Goal: Task Accomplishment & Management: Use online tool/utility

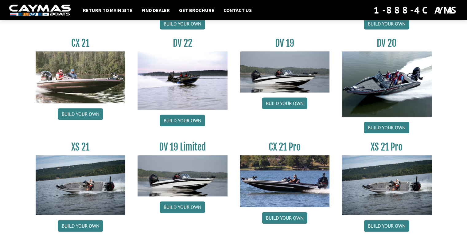
scroll to position [733, 0]
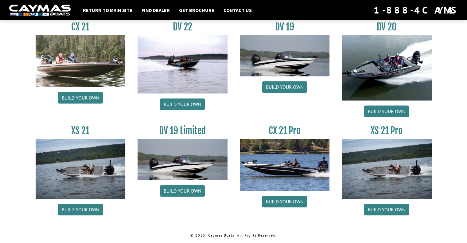
click at [375, 176] on img at bounding box center [387, 169] width 90 height 60
click at [386, 207] on link "Build your own" at bounding box center [386, 209] width 45 height 12
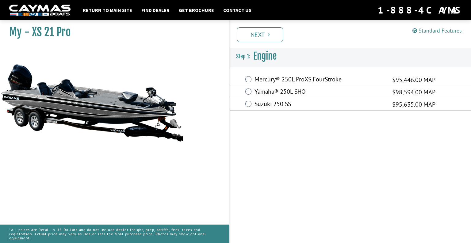
click at [263, 79] on label "Mercury® 250L ProXS FourStroke" at bounding box center [320, 79] width 130 height 9
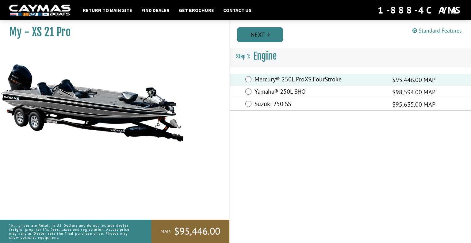
click at [270, 35] on link "Next" at bounding box center [260, 34] width 46 height 15
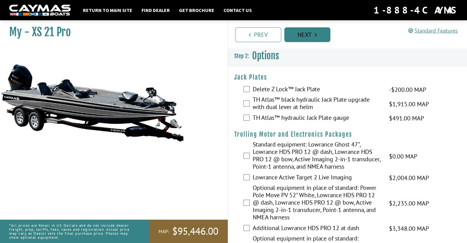
click at [270, 35] on link "Prev" at bounding box center [258, 34] width 46 height 15
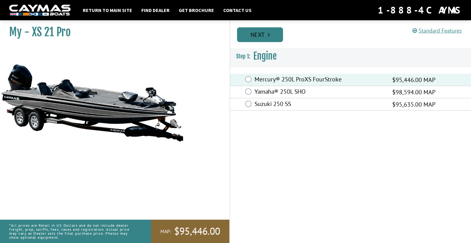
click at [275, 33] on link "Next" at bounding box center [260, 34] width 46 height 15
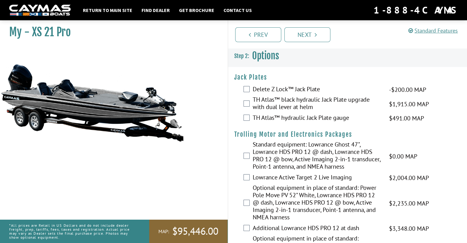
click at [301, 108] on label "TH Atlas™ black hydraulic Jack Plate upgrade with dual lever at helm" at bounding box center [317, 104] width 129 height 16
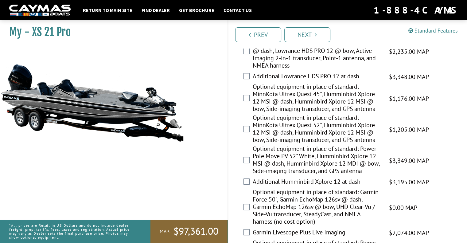
scroll to position [152, 0]
click at [308, 127] on label "Optional equipment in place of standard: MinnKota Ultrex Quest 52", Humminbird …" at bounding box center [317, 129] width 129 height 31
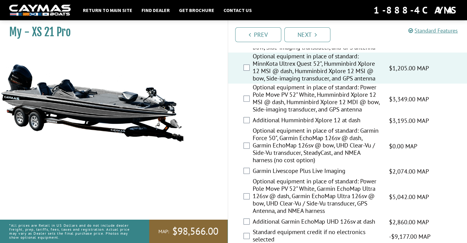
scroll to position [214, 0]
click at [331, 195] on label "Optional equipment in place of standard: Power Pole Move PV 52" White, Garmin E…" at bounding box center [317, 196] width 129 height 38
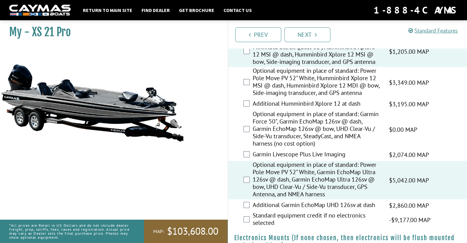
scroll to position [231, 0]
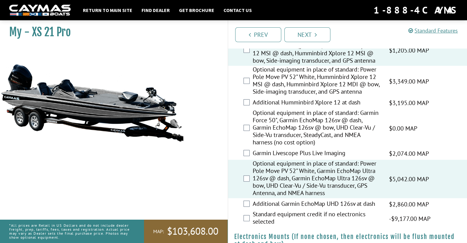
click at [328, 200] on label "Additional Garmin EchoMap UHD 126sv at dash" at bounding box center [317, 204] width 129 height 9
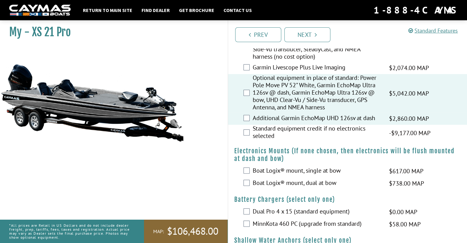
scroll to position [321, 0]
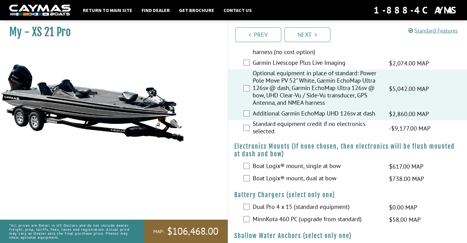
click at [309, 178] on label "Boat Logix® mount, dual at bow" at bounding box center [317, 178] width 129 height 9
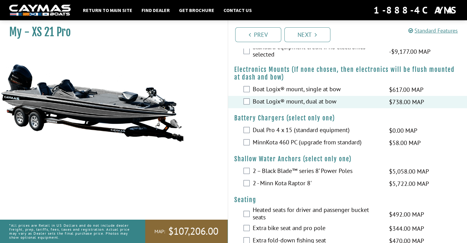
scroll to position [398, 0]
click at [322, 142] on label "MinnKota 460 PC (upgrade from standard)" at bounding box center [317, 142] width 129 height 9
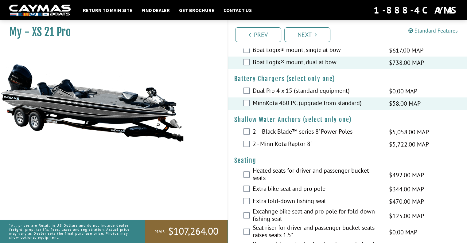
scroll to position [438, 0]
click at [286, 130] on label "2 – Black Blade™ series 8’ Power Poles" at bounding box center [317, 131] width 129 height 9
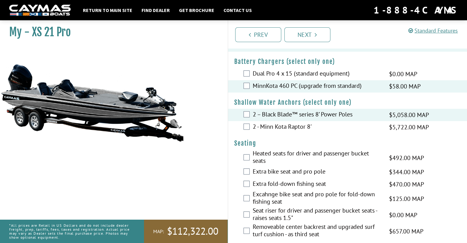
scroll to position [454, 0]
click at [264, 71] on label "Dual Pro 4 x 15 (standard equipment)" at bounding box center [317, 74] width 129 height 9
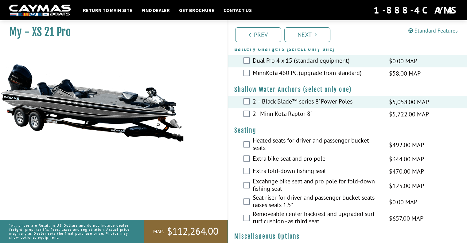
scroll to position [469, 0]
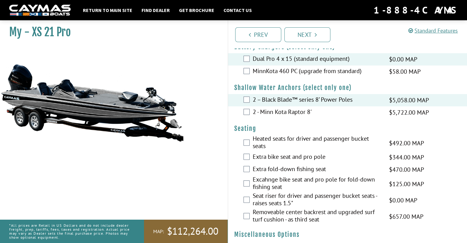
click at [307, 136] on label "Heated seats for driver and passenger bucket seats" at bounding box center [317, 143] width 129 height 16
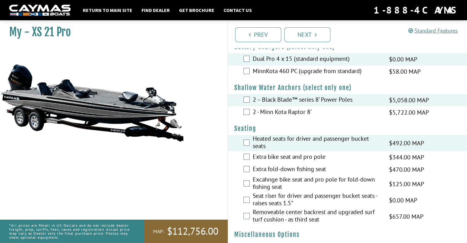
click at [313, 213] on label "Removeable center backrest and upgraded surf turf cushion - as third seat" at bounding box center [317, 216] width 129 height 16
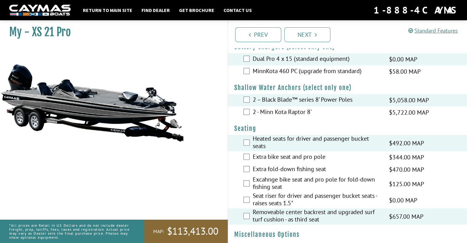
click at [303, 157] on label "Extra bike seat and pro pole" at bounding box center [317, 157] width 129 height 9
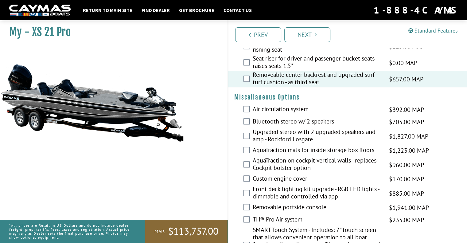
scroll to position [609, 0]
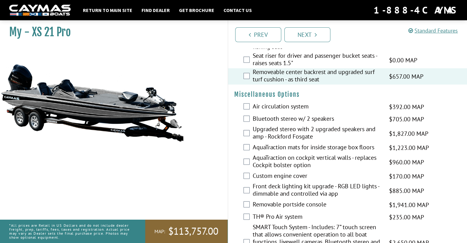
click at [293, 106] on label "Air circulation system" at bounding box center [317, 107] width 129 height 9
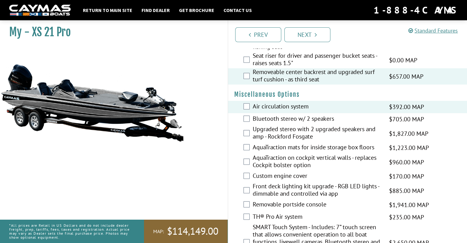
click at [295, 115] on label "Bluetooth stereo w/ 2 speakers" at bounding box center [317, 119] width 129 height 9
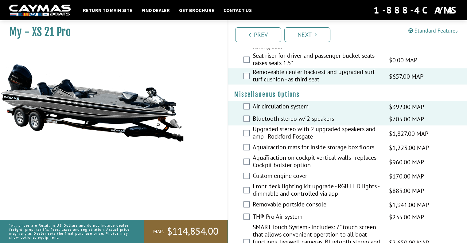
click at [300, 127] on label "Upgraded stereo with 2 upgraded speakers and amp - Rockford Fosgate" at bounding box center [317, 133] width 129 height 16
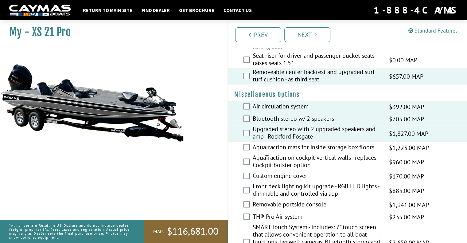
click at [295, 118] on label "Bluetooth stereo w/ 2 speakers" at bounding box center [317, 119] width 129 height 9
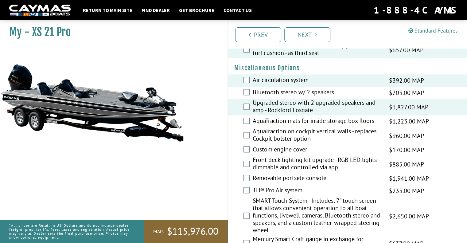
scroll to position [638, 0]
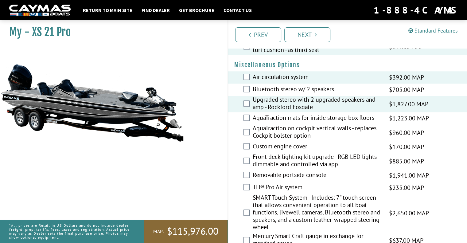
click at [286, 118] on label "AquaTraction mats for inside storage box floors" at bounding box center [317, 118] width 129 height 9
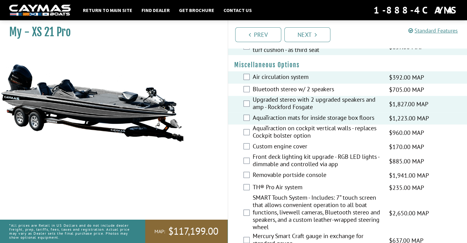
click at [292, 136] on label "AquaTraction on cockpit vertical walls - replaces Cockpit bolster option" at bounding box center [317, 132] width 129 height 16
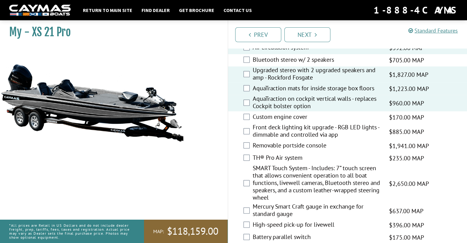
scroll to position [678, 0]
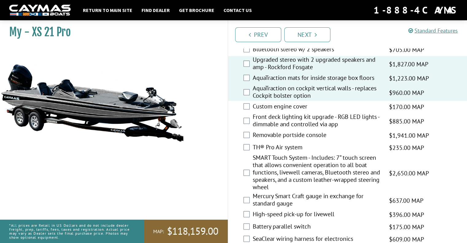
click at [290, 105] on label "Custom engine cover" at bounding box center [317, 107] width 129 height 9
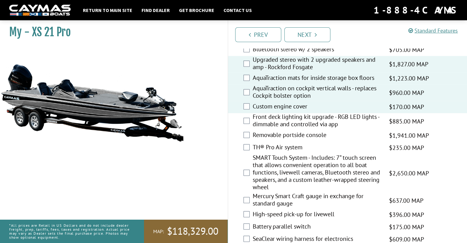
click at [318, 124] on label "Front deck lighting kit upgrade - RGB LED lights - dimmable and controlled via …" at bounding box center [317, 121] width 129 height 16
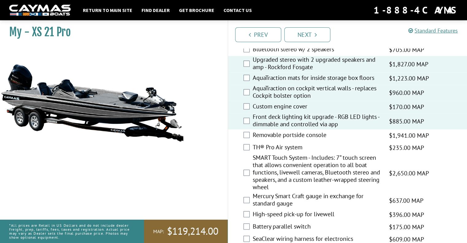
click at [307, 134] on label "Removable portside console" at bounding box center [317, 135] width 129 height 9
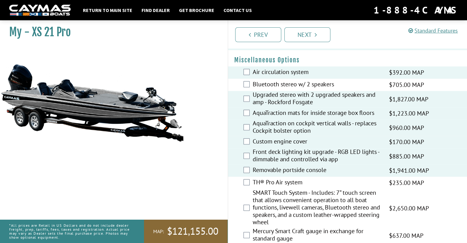
scroll to position [643, 0]
click at [285, 179] on label "TH® Pro Air system" at bounding box center [317, 182] width 129 height 9
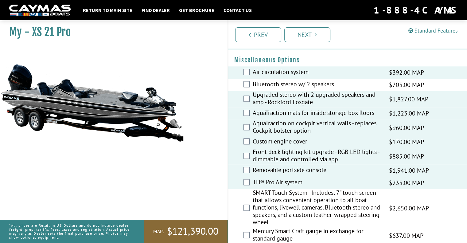
click at [276, 73] on label "Air circulation system" at bounding box center [317, 72] width 129 height 9
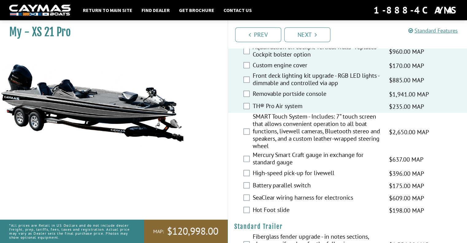
scroll to position [719, 0]
click at [289, 121] on label "SMART Touch System - Includes: 7” touch screen that allows convenient operation…" at bounding box center [317, 132] width 129 height 38
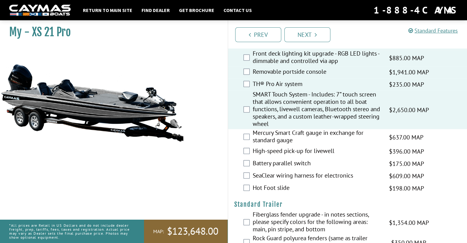
scroll to position [741, 0]
click at [320, 135] on label "Mercury Smart Craft gauge in exchange for standard gauge" at bounding box center [317, 137] width 129 height 16
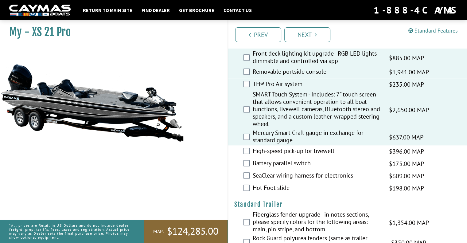
click at [312, 149] on label "High-speed pick-up for livewell" at bounding box center [317, 151] width 129 height 9
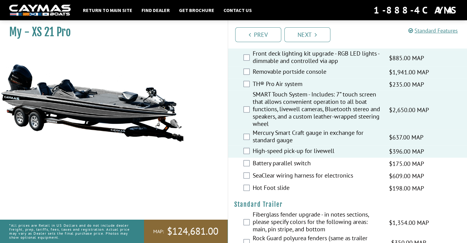
click at [300, 161] on label "Battery parallel switch" at bounding box center [317, 163] width 129 height 9
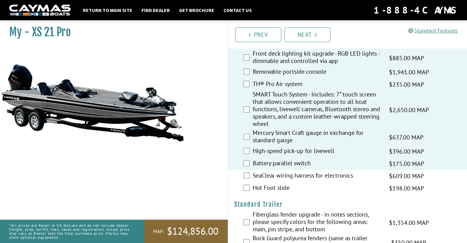
click at [293, 173] on label "SeaClear wiring harness for electronics" at bounding box center [317, 176] width 129 height 9
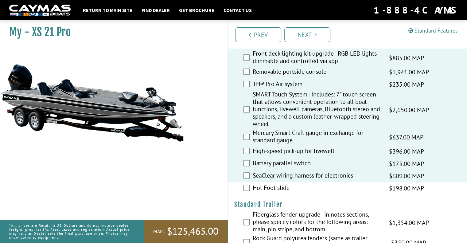
click at [277, 186] on label "Hot Foot slide" at bounding box center [317, 188] width 129 height 9
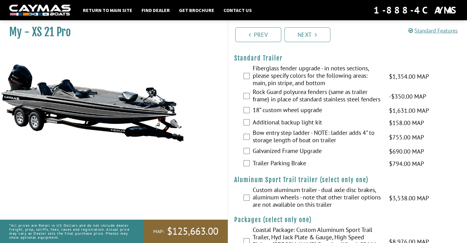
scroll to position [890, 0]
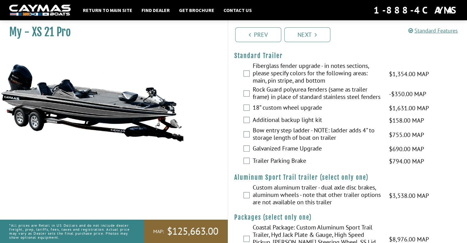
click at [297, 78] on label "Fiberglass fender upgrade - in notes sections, please specify colors for the fo…" at bounding box center [317, 74] width 129 height 24
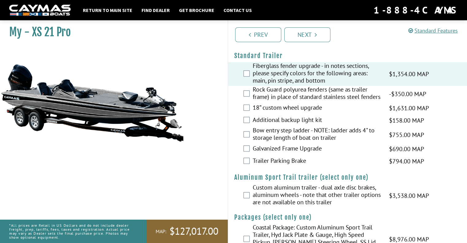
click at [303, 113] on label "18” custom wheel upgrade" at bounding box center [317, 108] width 129 height 9
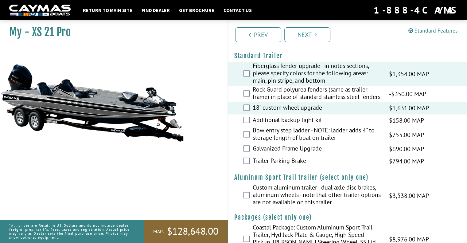
click at [301, 124] on label "Additional backup light kit" at bounding box center [317, 120] width 129 height 9
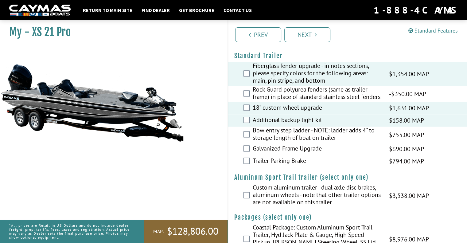
click at [296, 140] on label "Bow entry step ladder - NOTE: ladder adds 4" to storage length of boat on trail…" at bounding box center [317, 134] width 129 height 16
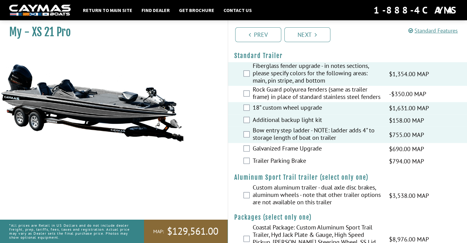
click at [295, 166] on label "Trailer Parking Brake" at bounding box center [317, 161] width 129 height 9
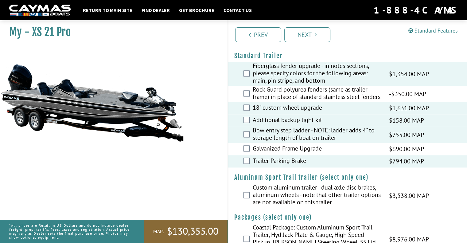
click at [291, 153] on label "Galvanized Frame Upgrade" at bounding box center [317, 149] width 129 height 9
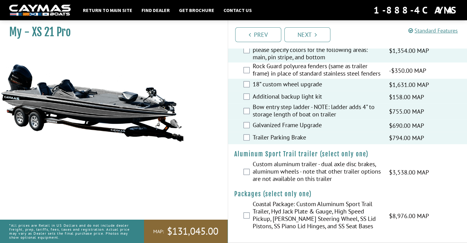
scroll to position [920, 0]
click at [329, 178] on label "Custom aluminum trailer - dual axle disc brakes, aluminum wheels - note that ot…" at bounding box center [317, 172] width 129 height 24
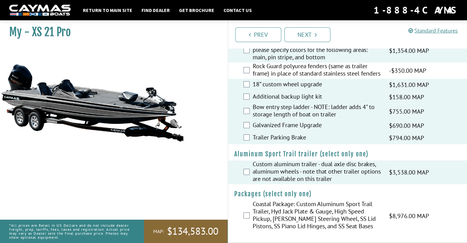
click at [262, 136] on label "Trailer Parking Brake" at bounding box center [317, 138] width 129 height 9
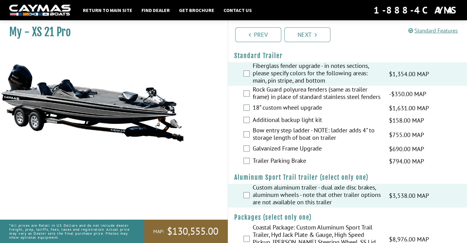
scroll to position [888, 0]
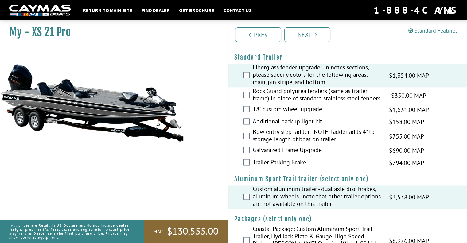
click at [244, 68] on div "Fiberglass fender upgrade - in notes sections, please specify colors for the fo…" at bounding box center [347, 76] width 239 height 24
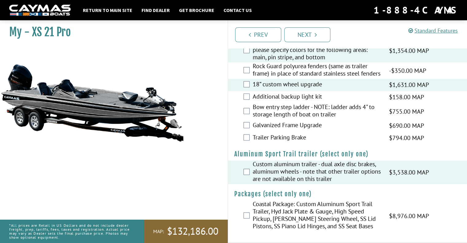
scroll to position [920, 0]
click at [311, 37] on link "Next" at bounding box center [307, 34] width 46 height 15
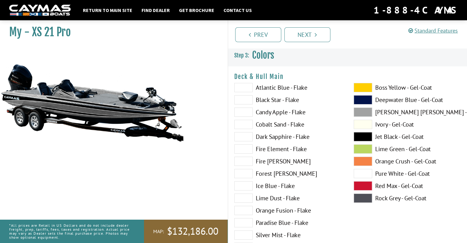
scroll to position [0, 0]
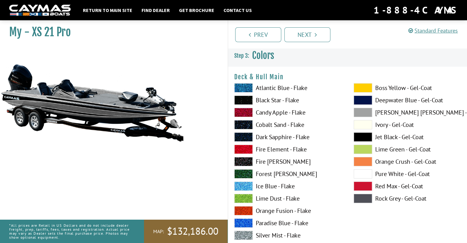
click at [287, 113] on label "Candy Apple - Flake" at bounding box center [287, 112] width 107 height 9
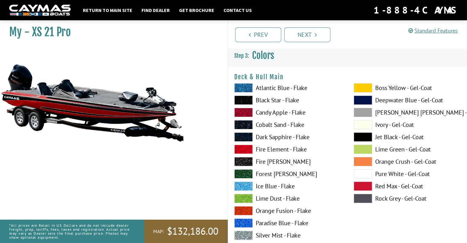
click at [281, 90] on label "Atlantic Blue - Flake" at bounding box center [287, 87] width 107 height 9
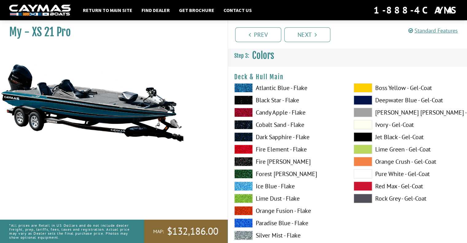
click at [277, 135] on label "Dark Sapphire - Flake" at bounding box center [287, 136] width 107 height 9
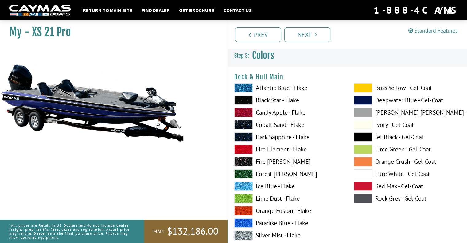
click at [274, 125] on label "Cobalt Sand - Flake" at bounding box center [287, 124] width 107 height 9
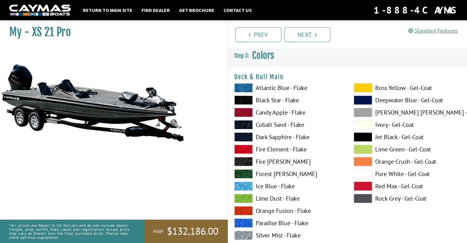
click at [274, 85] on label "Atlantic Blue - Flake" at bounding box center [287, 87] width 107 height 9
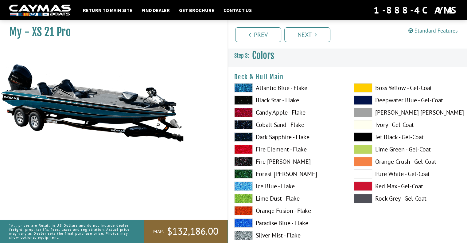
click at [273, 98] on label "Black Star - Flake" at bounding box center [287, 99] width 107 height 9
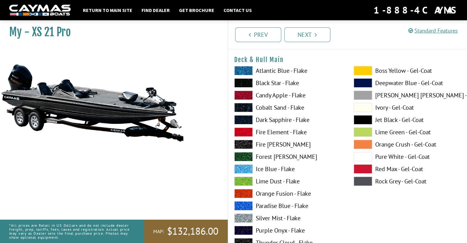
scroll to position [23, 0]
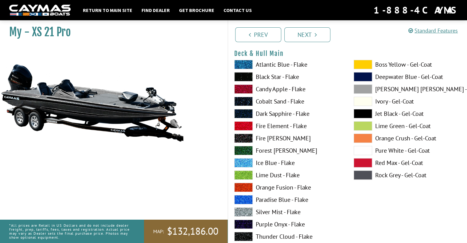
click at [264, 137] on label "Fire [PERSON_NAME]" at bounding box center [287, 138] width 107 height 9
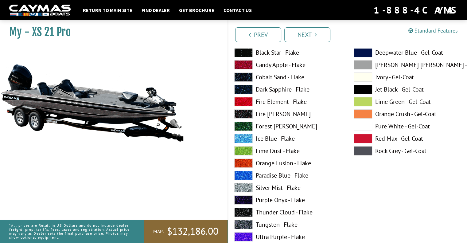
scroll to position [49, 0]
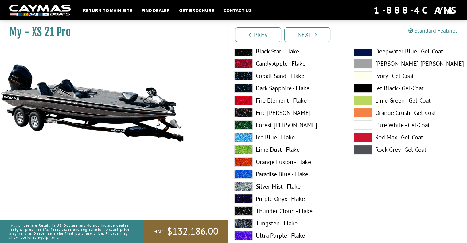
click at [275, 198] on label "Purple Onyx - Flake" at bounding box center [287, 198] width 107 height 9
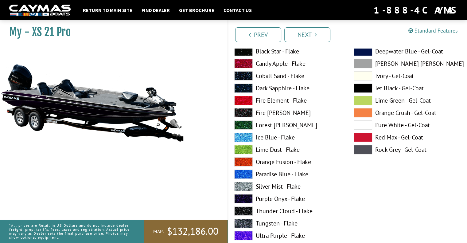
click at [273, 211] on label "Thunder Cloud - Flake" at bounding box center [287, 210] width 107 height 9
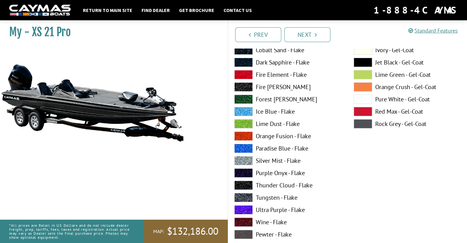
scroll to position [75, 0]
click at [264, 199] on label "Tungsten - Flake" at bounding box center [287, 196] width 107 height 9
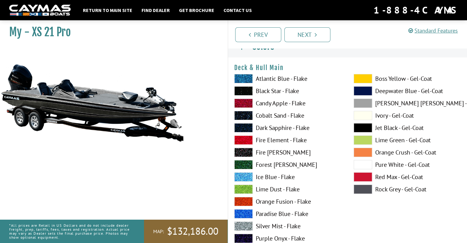
scroll to position [9, 0]
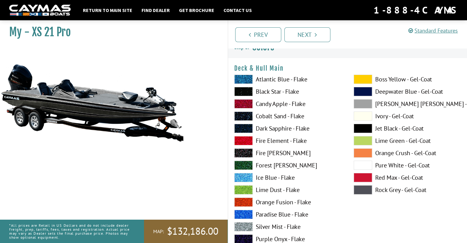
click at [265, 91] on label "Black Star - Flake" at bounding box center [287, 91] width 107 height 9
click at [267, 89] on label "Black Star - Flake" at bounding box center [287, 91] width 107 height 9
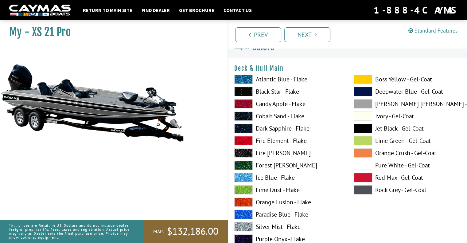
click at [276, 115] on label "Cobalt Sand - Flake" at bounding box center [287, 115] width 107 height 9
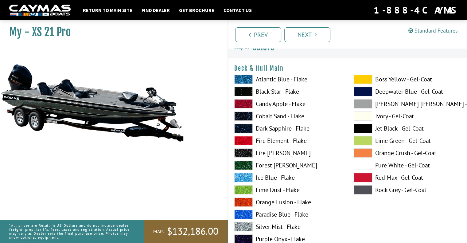
click at [274, 94] on label "Black Star - Flake" at bounding box center [287, 91] width 107 height 9
click at [272, 129] on label "Dark Sapphire - Flake" at bounding box center [287, 128] width 107 height 9
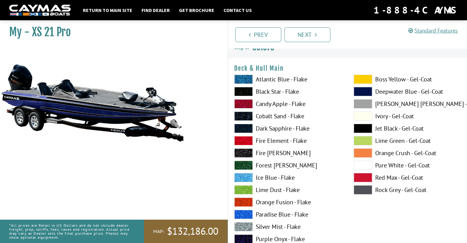
click at [272, 115] on label "Cobalt Sand - Flake" at bounding box center [287, 115] width 107 height 9
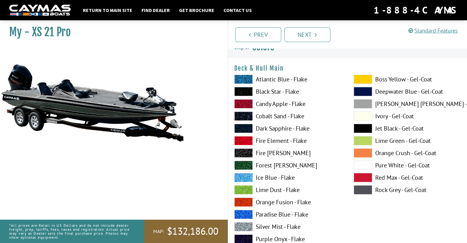
click at [239, 154] on span at bounding box center [243, 152] width 18 height 9
click at [250, 117] on span at bounding box center [243, 115] width 18 height 9
click at [243, 127] on span at bounding box center [243, 128] width 18 height 9
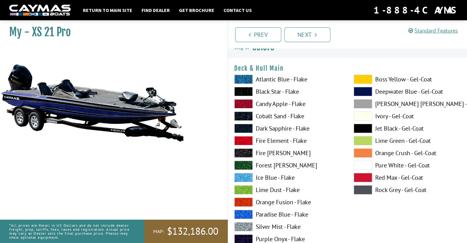
click at [244, 91] on span at bounding box center [243, 91] width 18 height 9
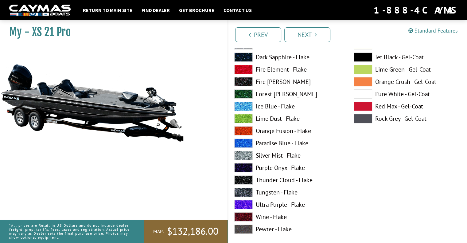
scroll to position [90, 0]
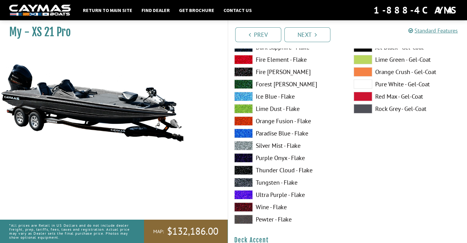
click at [249, 167] on span at bounding box center [243, 169] width 18 height 9
click at [241, 171] on span at bounding box center [243, 169] width 18 height 9
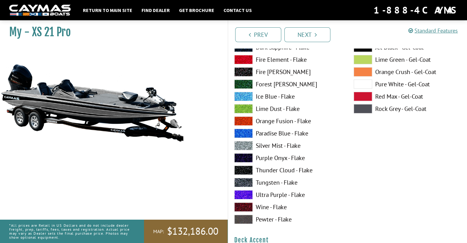
click at [245, 179] on span at bounding box center [243, 182] width 18 height 9
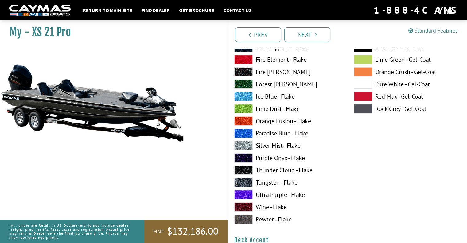
click at [247, 159] on span at bounding box center [243, 157] width 18 height 9
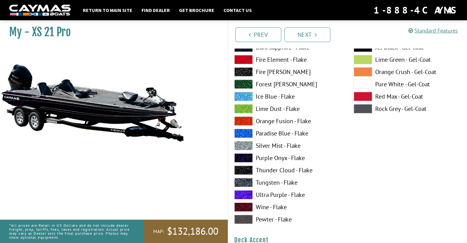
click at [242, 202] on span at bounding box center [243, 206] width 18 height 9
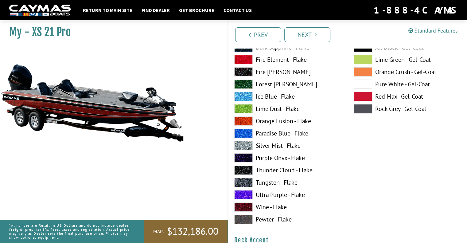
click at [246, 216] on span at bounding box center [243, 219] width 18 height 9
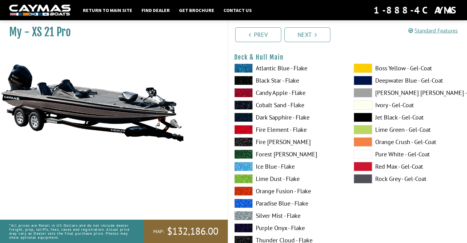
scroll to position [20, 0]
click at [246, 81] on span at bounding box center [243, 80] width 18 height 9
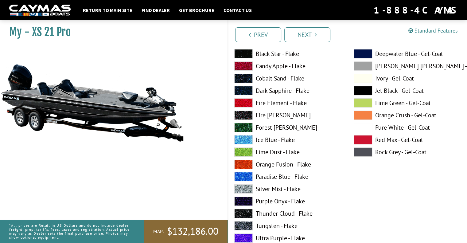
scroll to position [47, 0]
click at [247, 200] on span at bounding box center [243, 200] width 18 height 9
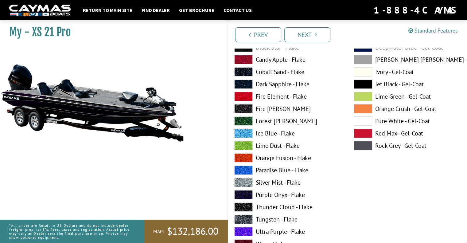
scroll to position [48, 0]
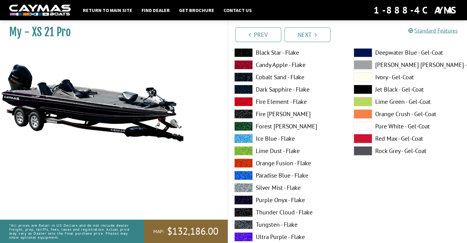
click at [246, 212] on span at bounding box center [243, 211] width 18 height 9
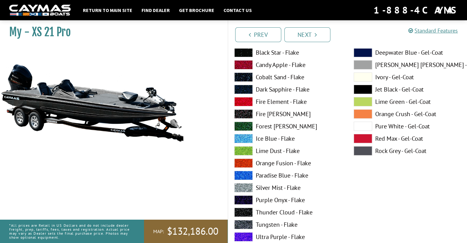
click at [245, 50] on span at bounding box center [243, 52] width 18 height 9
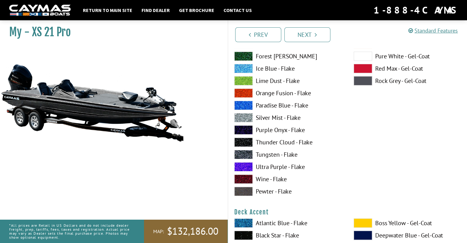
scroll to position [117, 0]
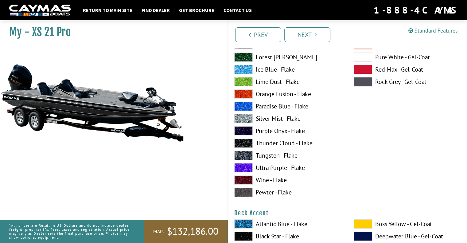
click at [246, 118] on span at bounding box center [243, 118] width 18 height 9
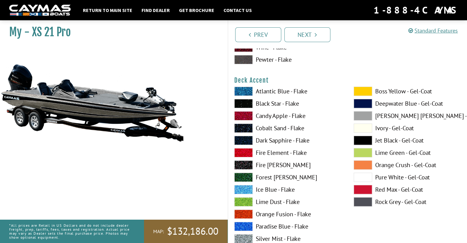
scroll to position [250, 0]
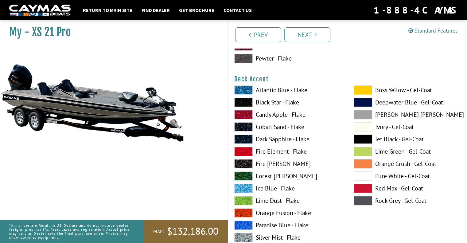
click at [244, 87] on span at bounding box center [243, 89] width 18 height 9
click at [244, 101] on span at bounding box center [243, 102] width 18 height 9
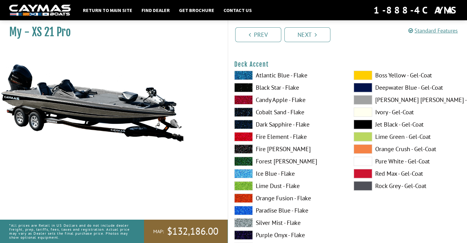
scroll to position [266, 0]
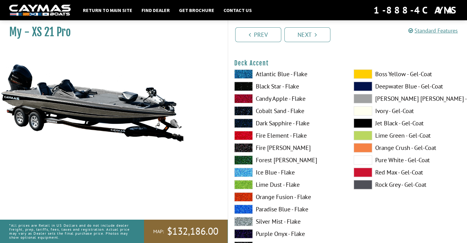
click at [249, 147] on span at bounding box center [243, 147] width 18 height 9
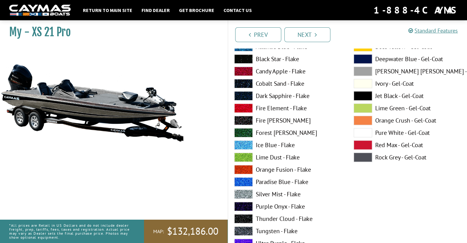
scroll to position [294, 0]
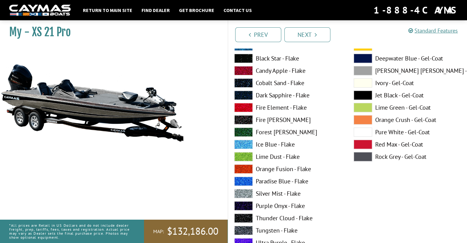
click at [238, 206] on span at bounding box center [243, 205] width 18 height 9
click at [241, 215] on span at bounding box center [243, 217] width 18 height 9
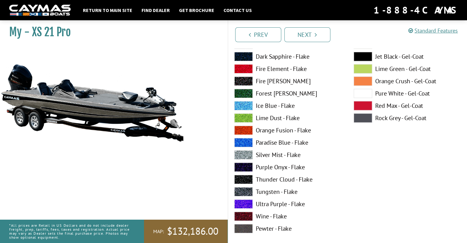
scroll to position [334, 0]
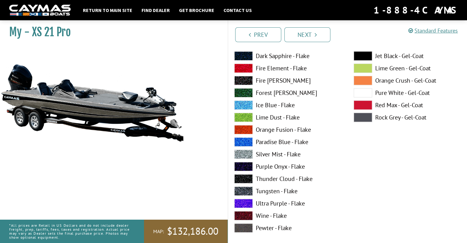
click at [248, 189] on span at bounding box center [243, 190] width 18 height 9
click at [247, 205] on span at bounding box center [243, 203] width 18 height 9
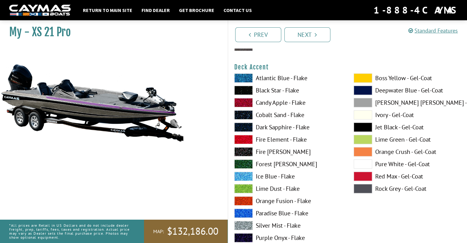
scroll to position [262, 0]
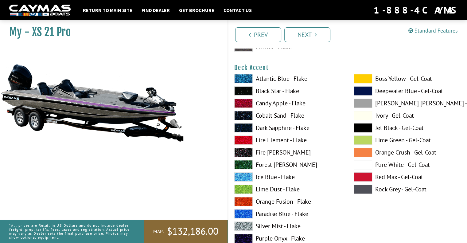
click at [242, 79] on span at bounding box center [243, 78] width 18 height 9
click at [247, 176] on span at bounding box center [243, 176] width 18 height 9
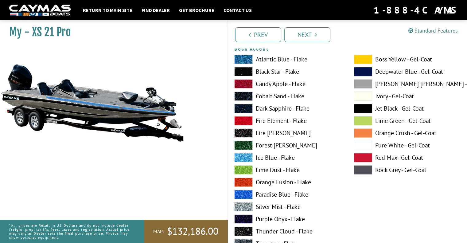
scroll to position [281, 0]
click at [244, 193] on span at bounding box center [243, 193] width 18 height 9
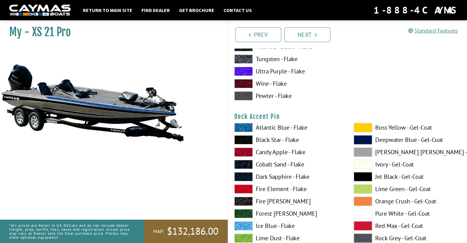
scroll to position [474, 0]
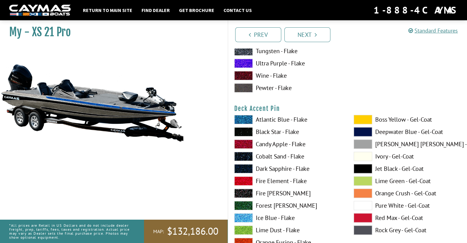
click at [241, 218] on span at bounding box center [243, 217] width 18 height 9
click at [250, 117] on span at bounding box center [243, 119] width 18 height 9
click at [244, 214] on span at bounding box center [243, 217] width 18 height 9
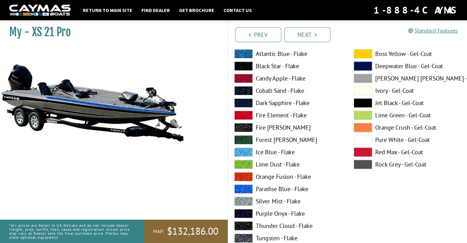
scroll to position [540, 0]
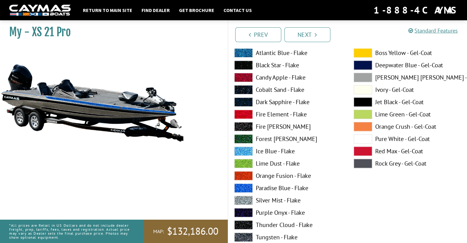
click at [242, 188] on span at bounding box center [243, 187] width 18 height 9
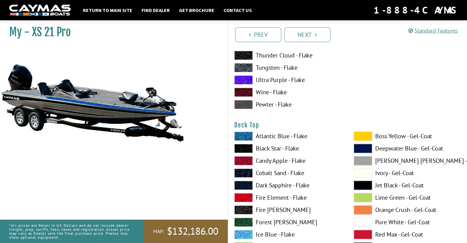
scroll to position [710, 0]
click at [242, 135] on span at bounding box center [243, 135] width 18 height 9
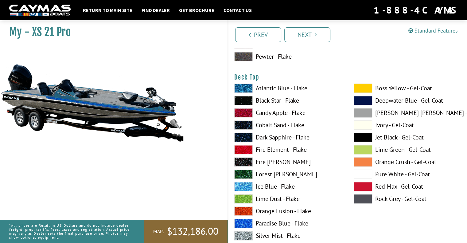
scroll to position [771, 0]
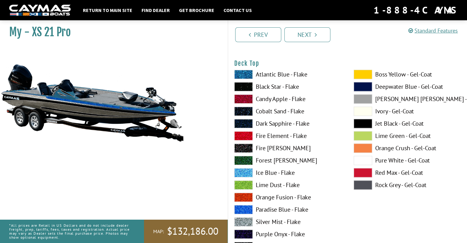
click at [247, 219] on span at bounding box center [243, 221] width 18 height 9
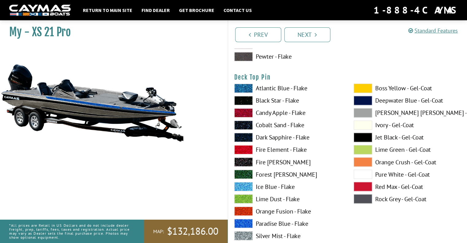
scroll to position [1012, 0]
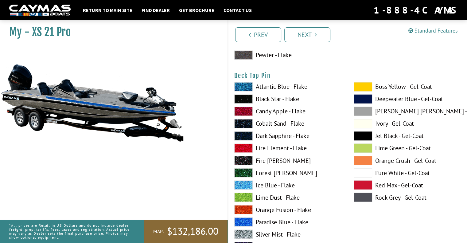
click at [244, 97] on span at bounding box center [243, 98] width 18 height 9
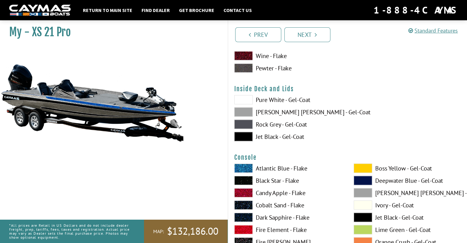
scroll to position [1252, 0]
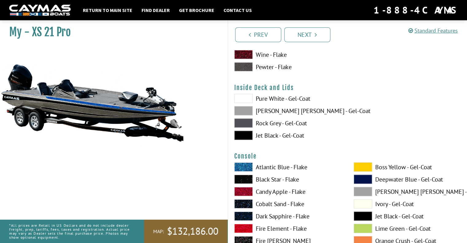
click at [240, 136] on span at bounding box center [243, 135] width 18 height 9
click at [243, 113] on span at bounding box center [243, 110] width 18 height 9
click at [246, 99] on span at bounding box center [243, 98] width 18 height 9
click at [249, 119] on span at bounding box center [243, 122] width 18 height 9
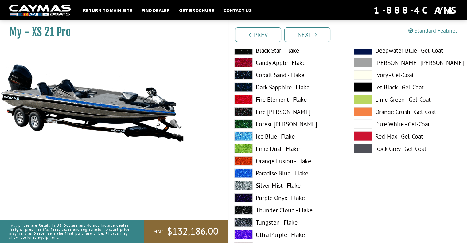
scroll to position [1384, 0]
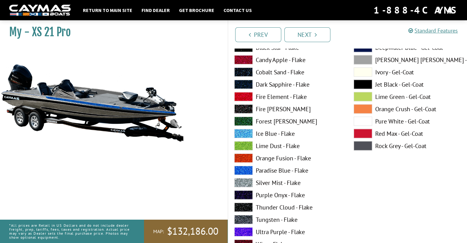
click at [246, 180] on span at bounding box center [243, 182] width 18 height 9
click at [248, 172] on span at bounding box center [243, 170] width 18 height 9
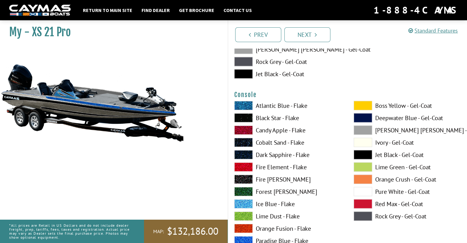
scroll to position [1313, 0]
click at [241, 103] on span at bounding box center [243, 105] width 18 height 9
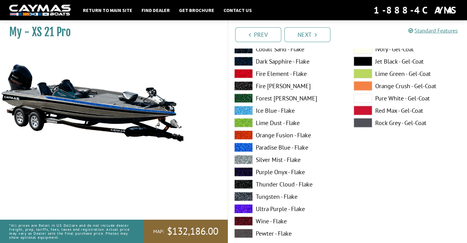
scroll to position [1410, 0]
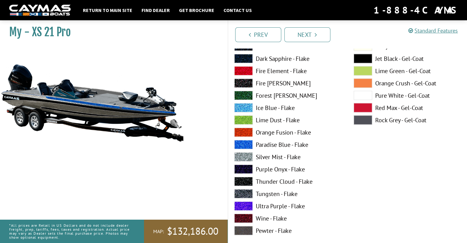
click at [246, 145] on span at bounding box center [243, 144] width 18 height 9
click at [246, 151] on div "Atlantic Blue - Flake Black Star - Flake Candy Apple - Flake Cobalt Sand - Flak…" at bounding box center [287, 121] width 119 height 233
click at [246, 155] on span at bounding box center [243, 156] width 18 height 9
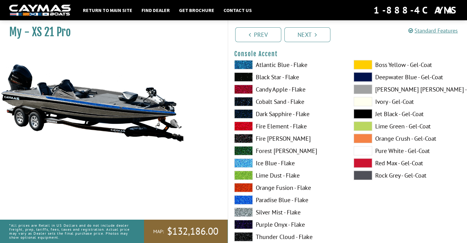
scroll to position [1609, 0]
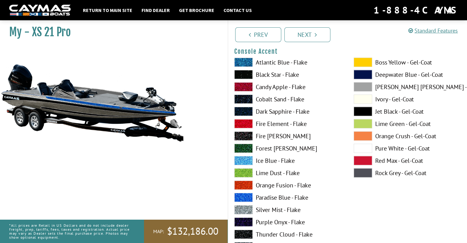
click at [244, 75] on span at bounding box center [243, 74] width 18 height 9
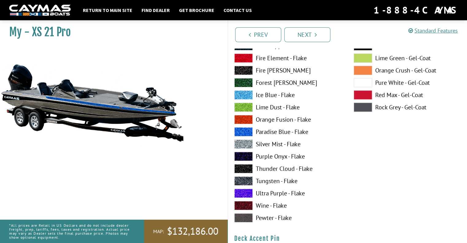
scroll to position [344, 0]
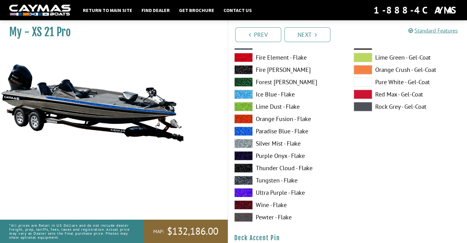
click at [243, 178] on span at bounding box center [243, 180] width 18 height 9
click at [245, 165] on span at bounding box center [243, 167] width 18 height 9
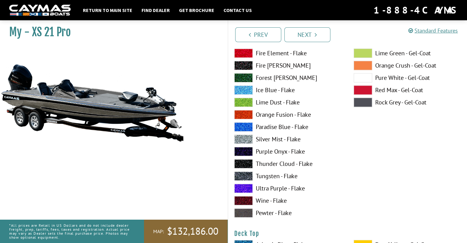
scroll to position [602, 0]
click at [242, 165] on span at bounding box center [243, 163] width 18 height 9
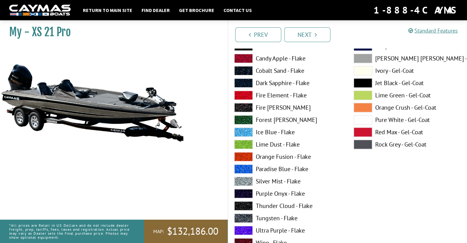
scroll to position [559, 0]
click at [243, 169] on span at bounding box center [243, 168] width 18 height 9
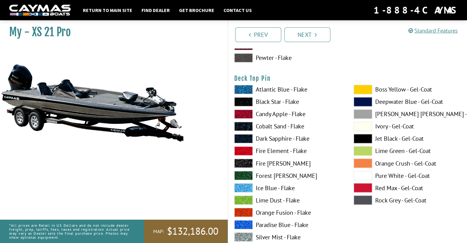
scroll to position [1008, 0]
click at [243, 222] on span at bounding box center [243, 224] width 18 height 9
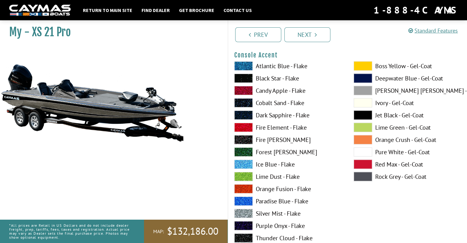
scroll to position [1606, 0]
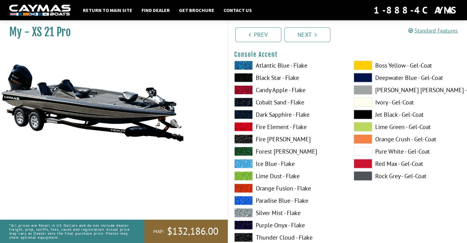
click at [248, 234] on span at bounding box center [243, 237] width 18 height 9
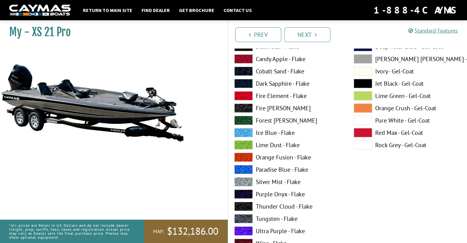
scroll to position [1894, 0]
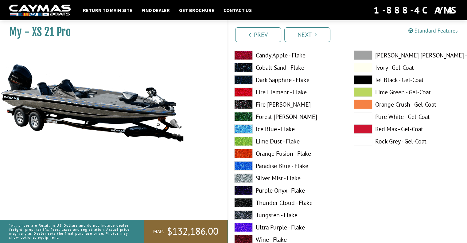
click at [246, 165] on span at bounding box center [243, 165] width 18 height 9
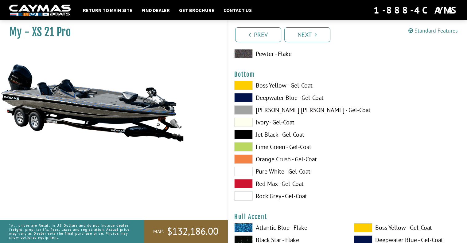
scroll to position [2094, 0]
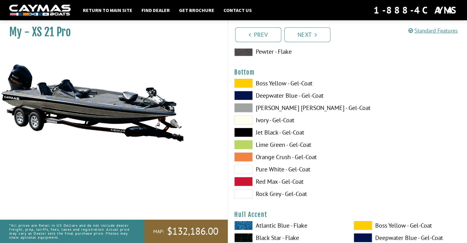
click at [246, 94] on span at bounding box center [243, 95] width 18 height 9
click at [241, 170] on span at bounding box center [243, 169] width 18 height 9
click at [245, 194] on span at bounding box center [243, 193] width 18 height 9
click at [246, 132] on span at bounding box center [243, 132] width 18 height 9
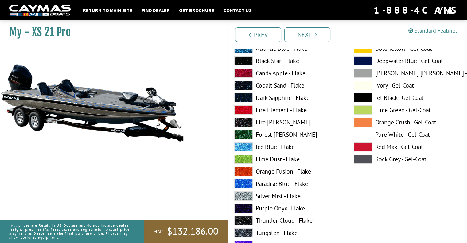
scroll to position [2271, 0]
click at [245, 218] on span at bounding box center [243, 219] width 18 height 9
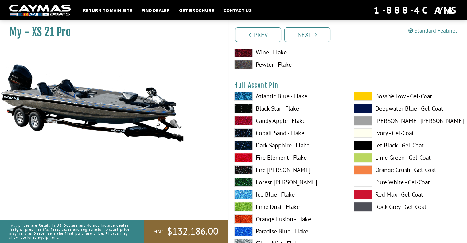
scroll to position [2476, 0]
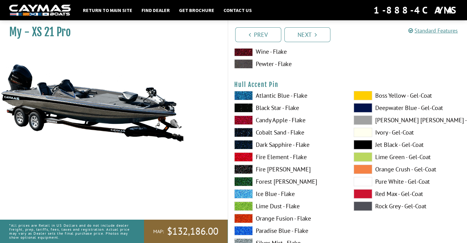
click at [248, 228] on span at bounding box center [243, 230] width 18 height 9
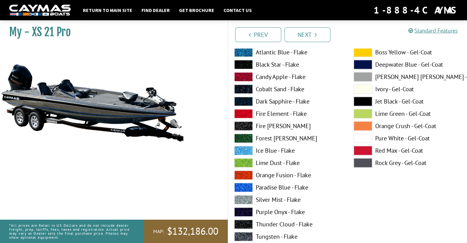
scroll to position [2774, 0]
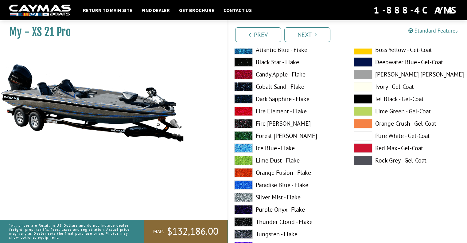
click at [237, 222] on span at bounding box center [243, 221] width 18 height 9
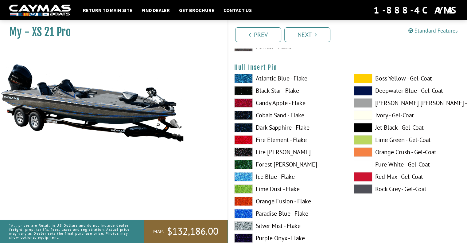
scroll to position [3000, 0]
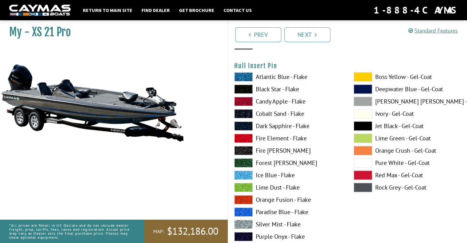
click at [248, 172] on span at bounding box center [243, 174] width 18 height 9
click at [242, 209] on span at bounding box center [243, 211] width 18 height 9
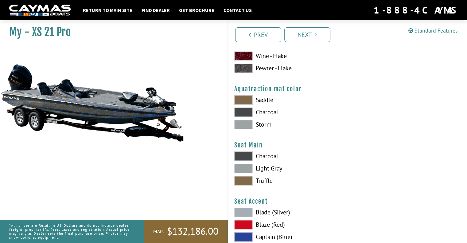
scroll to position [3230, 0]
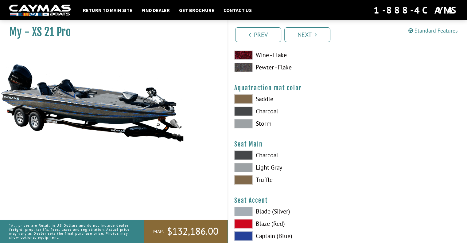
click at [250, 108] on span at bounding box center [243, 110] width 18 height 9
click at [240, 122] on span at bounding box center [243, 123] width 18 height 9
click at [247, 109] on span at bounding box center [243, 110] width 18 height 9
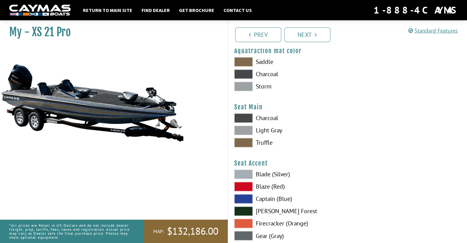
scroll to position [3268, 0]
click at [247, 130] on span at bounding box center [243, 129] width 18 height 9
click at [239, 117] on span at bounding box center [243, 117] width 18 height 9
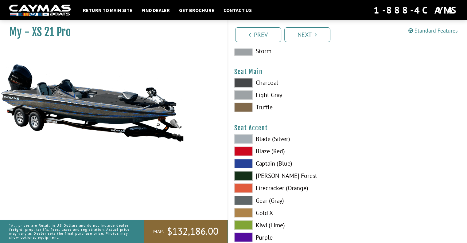
scroll to position [3304, 0]
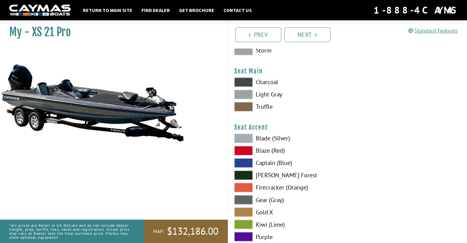
click at [248, 138] on span at bounding box center [243, 138] width 18 height 9
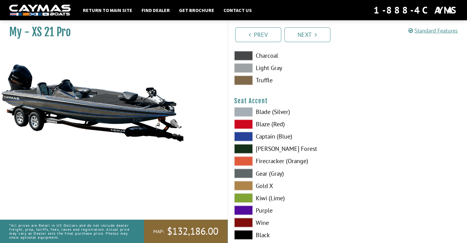
scroll to position [3332, 0]
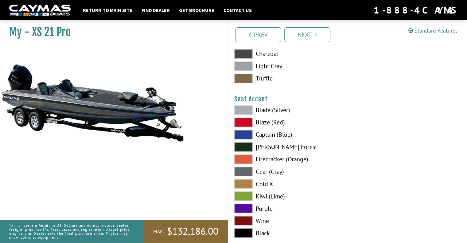
click at [246, 157] on span at bounding box center [243, 158] width 18 height 9
click at [240, 106] on span at bounding box center [243, 109] width 18 height 9
click at [244, 134] on span at bounding box center [243, 134] width 18 height 9
click at [241, 109] on span at bounding box center [243, 109] width 18 height 9
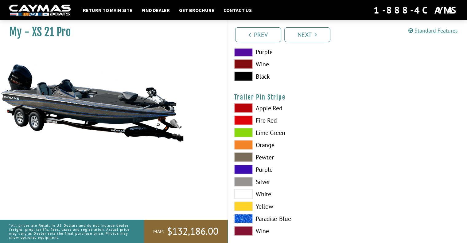
scroll to position [3497, 0]
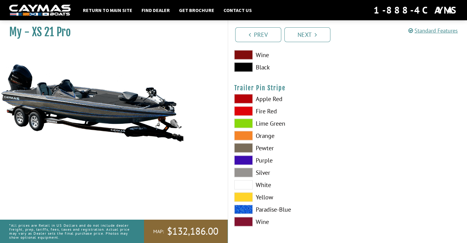
click at [246, 206] on span at bounding box center [243, 208] width 18 height 9
click at [319, 32] on link "Next" at bounding box center [307, 34] width 46 height 15
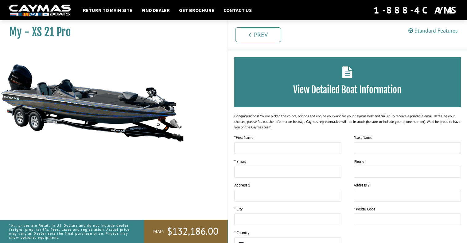
scroll to position [0, 0]
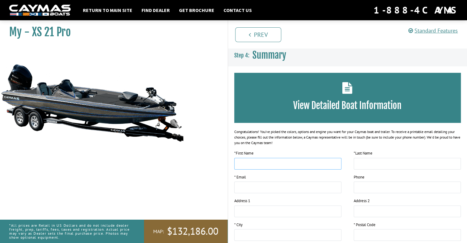
click at [273, 163] on input "text" at bounding box center [287, 164] width 107 height 12
click at [266, 37] on link "Prev" at bounding box center [258, 34] width 46 height 15
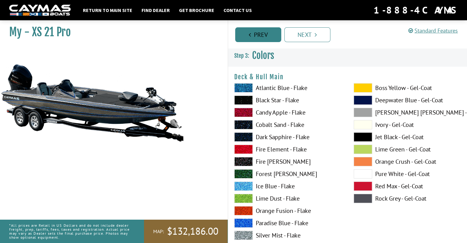
click at [266, 37] on link "Prev" at bounding box center [258, 34] width 46 height 15
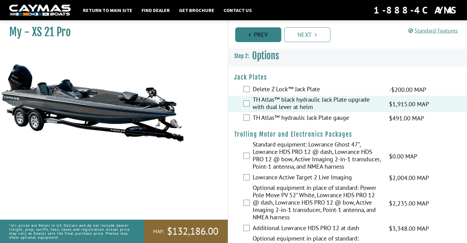
click at [266, 37] on link "Prev" at bounding box center [258, 34] width 46 height 15
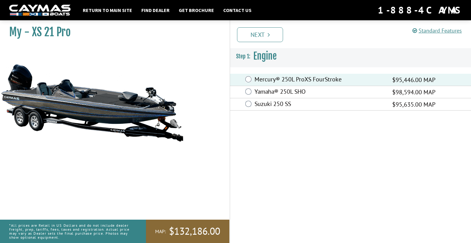
click at [279, 80] on label "Mercury® 250L ProXS FourStroke" at bounding box center [320, 79] width 130 height 9
click at [266, 37] on link "Next" at bounding box center [260, 34] width 46 height 15
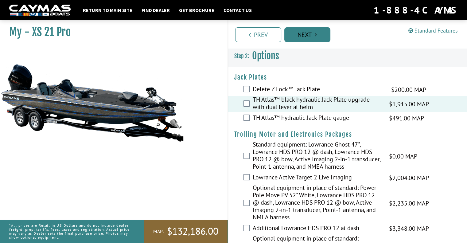
click at [302, 34] on link "Next" at bounding box center [307, 34] width 46 height 15
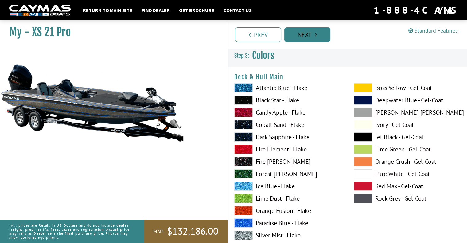
click at [302, 34] on link "Next" at bounding box center [307, 34] width 46 height 15
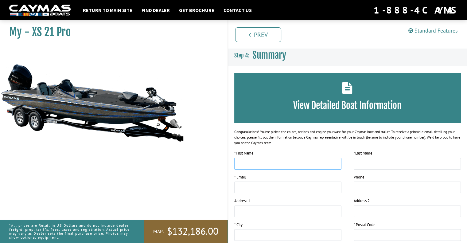
click at [258, 161] on input "text" at bounding box center [287, 164] width 107 height 12
type input "*"
type input "*****"
click at [358, 165] on input "text" at bounding box center [407, 164] width 107 height 12
type input "*"
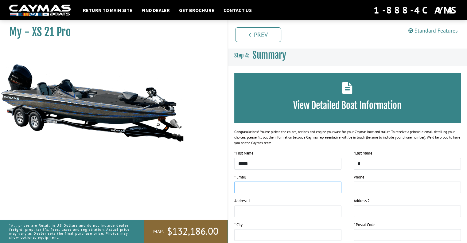
click at [306, 188] on input "email" at bounding box center [287, 187] width 107 height 12
type input "**********"
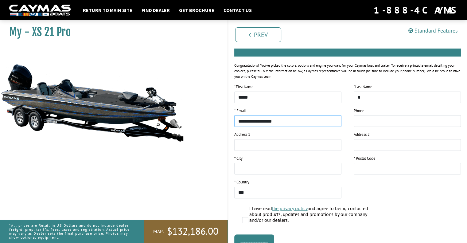
scroll to position [72, 0]
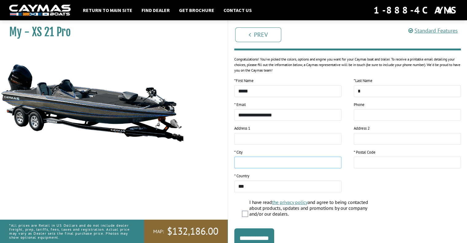
click at [281, 164] on input "text" at bounding box center [287, 163] width 107 height 12
type input "**********"
click at [385, 165] on input "text" at bounding box center [407, 163] width 107 height 12
type input "*****"
click at [255, 232] on input "**********" at bounding box center [254, 238] width 40 height 20
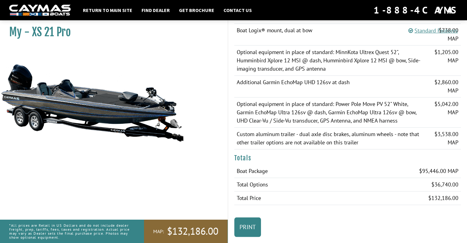
scroll to position [941, 0]
